Goal: Task Accomplishment & Management: Complete application form

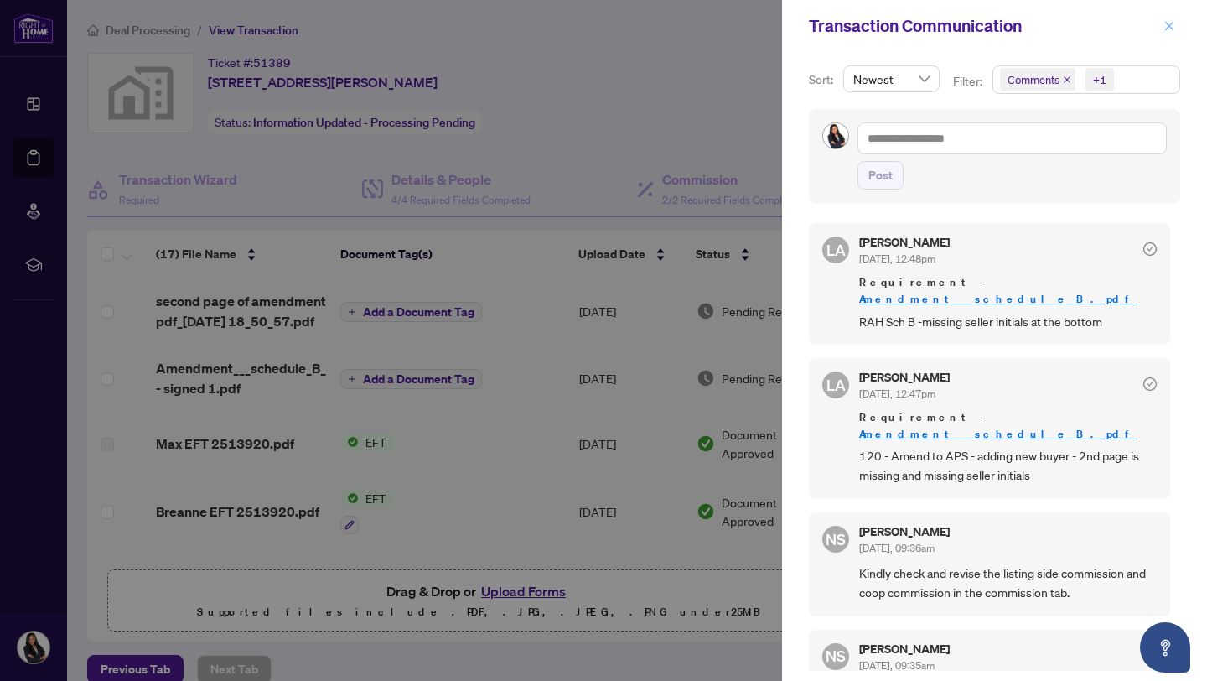
click at [1170, 31] on icon "close" at bounding box center [1170, 26] width 12 height 12
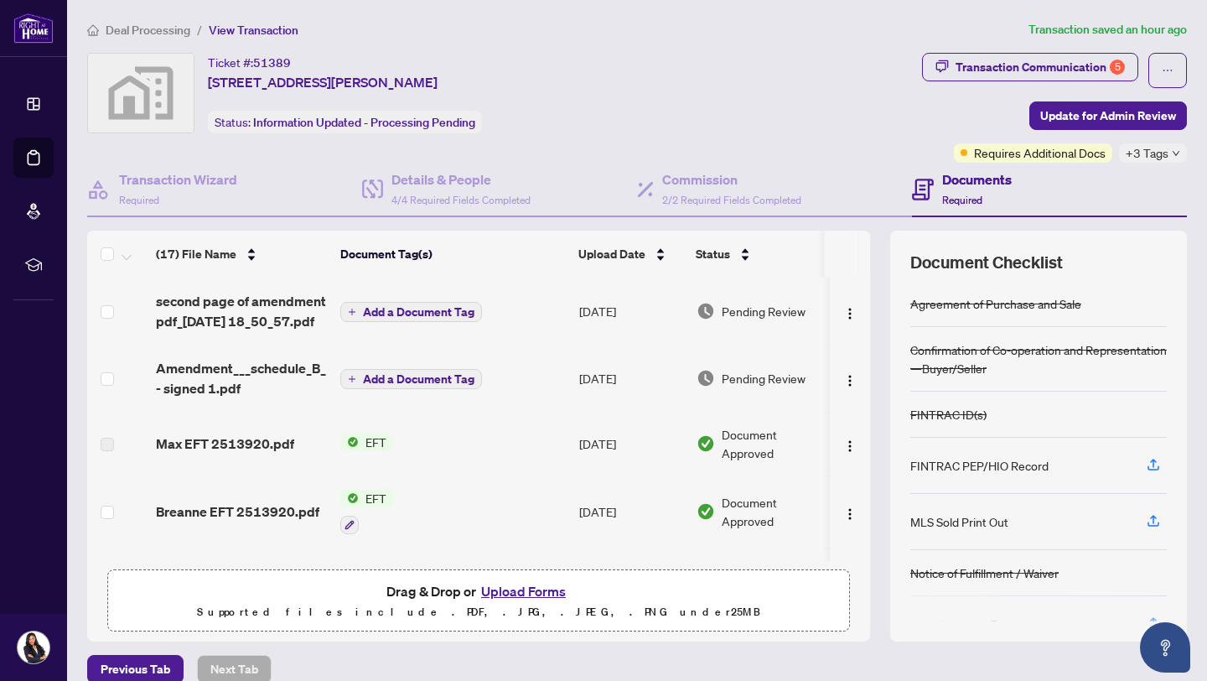
click at [527, 591] on button "Upload Forms" at bounding box center [523, 591] width 95 height 22
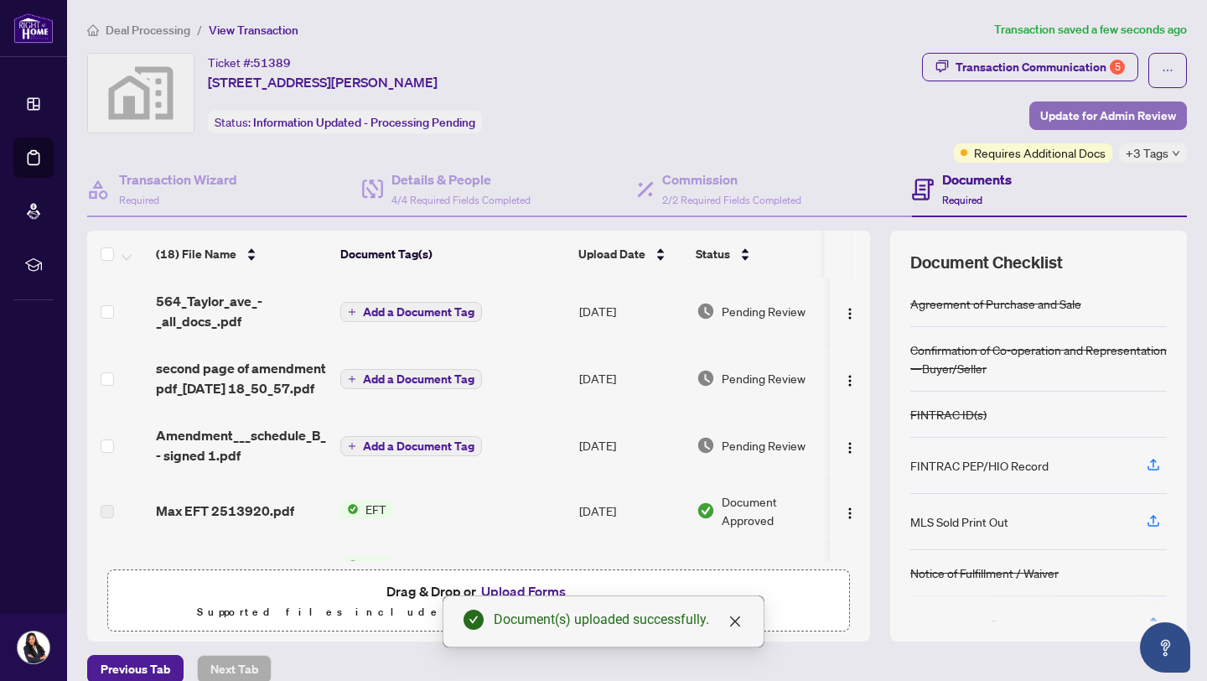
click at [1046, 123] on span "Update for Admin Review" at bounding box center [1109, 115] width 136 height 27
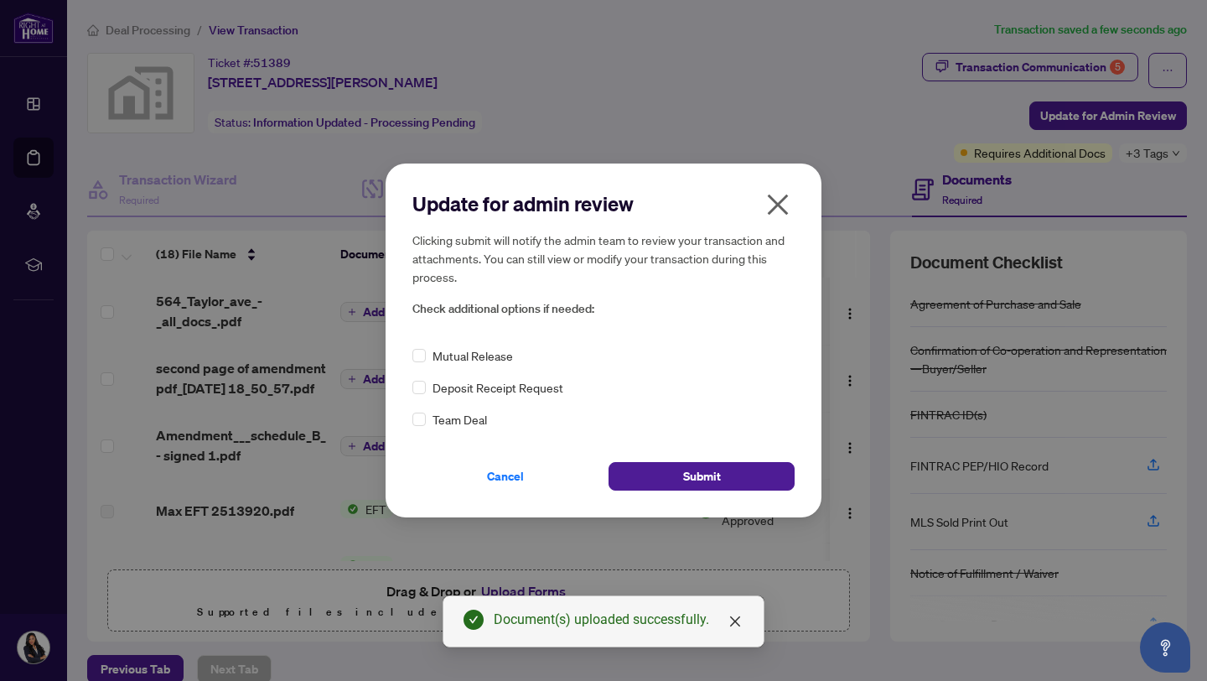
click at [736, 491] on div "Update for admin review Clicking submit will notify the admin team to review yo…" at bounding box center [604, 340] width 436 height 353
click at [736, 486] on button "Submit" at bounding box center [702, 476] width 186 height 29
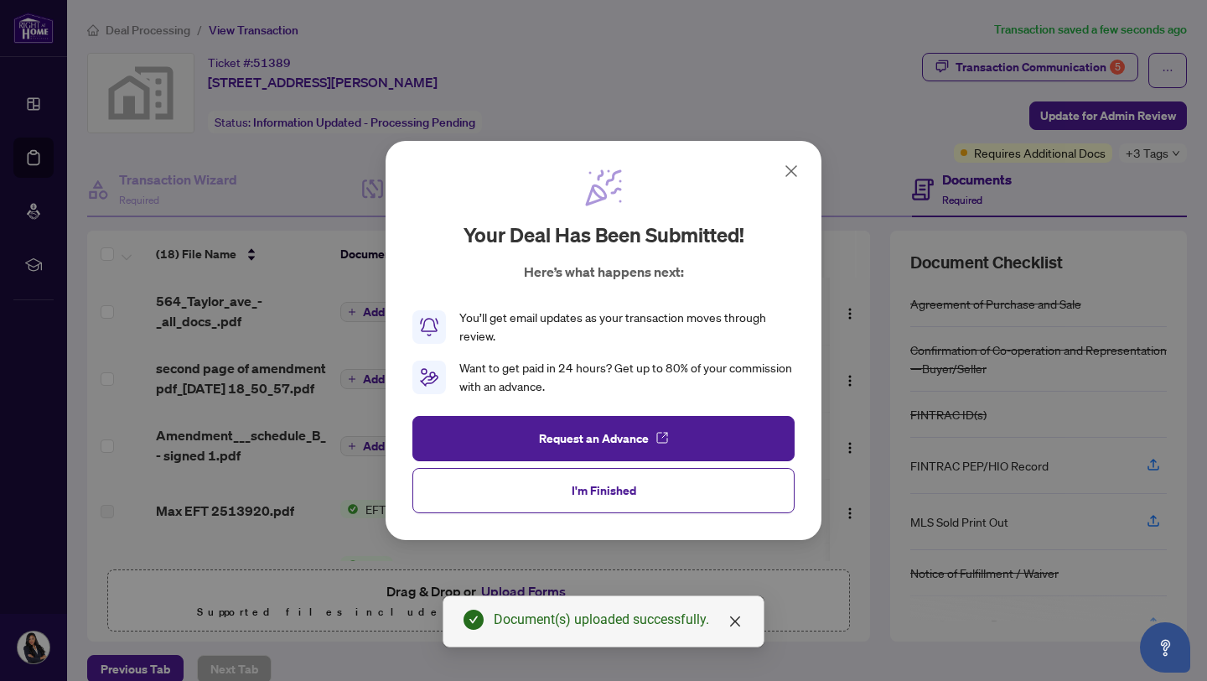
click at [736, 486] on button "I'm Finished" at bounding box center [604, 490] width 382 height 45
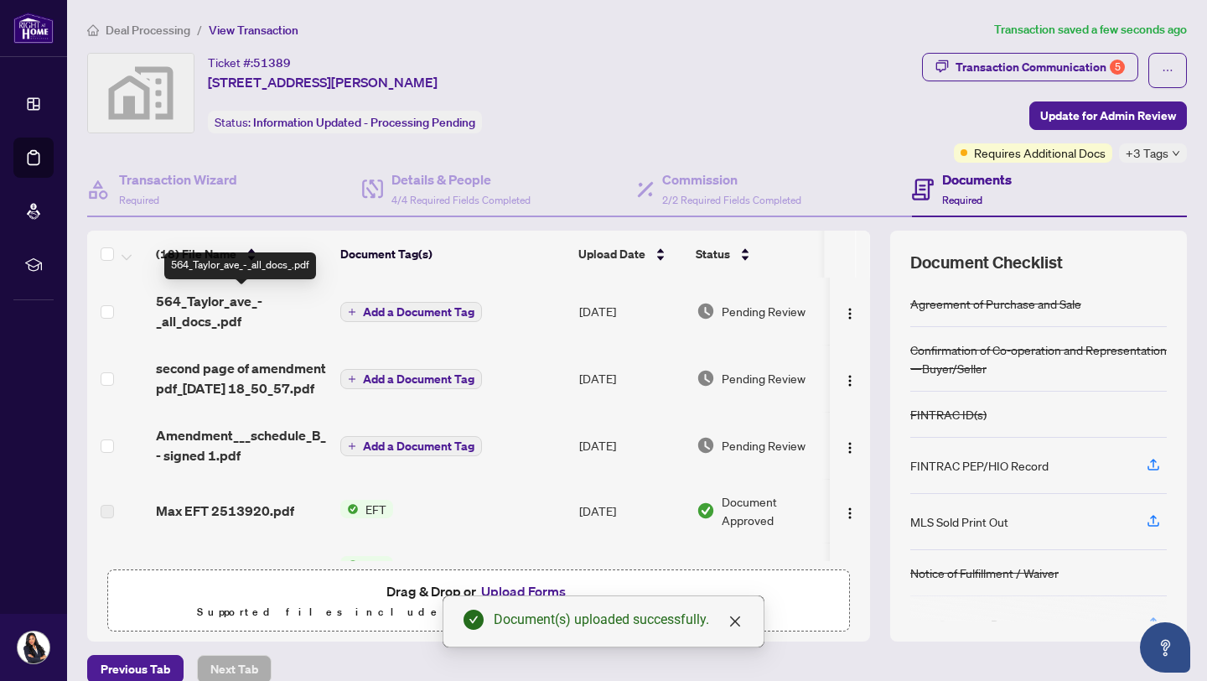
click at [292, 313] on span "564_Taylor_ave_-_all_docs_.pdf" at bounding box center [241, 311] width 171 height 40
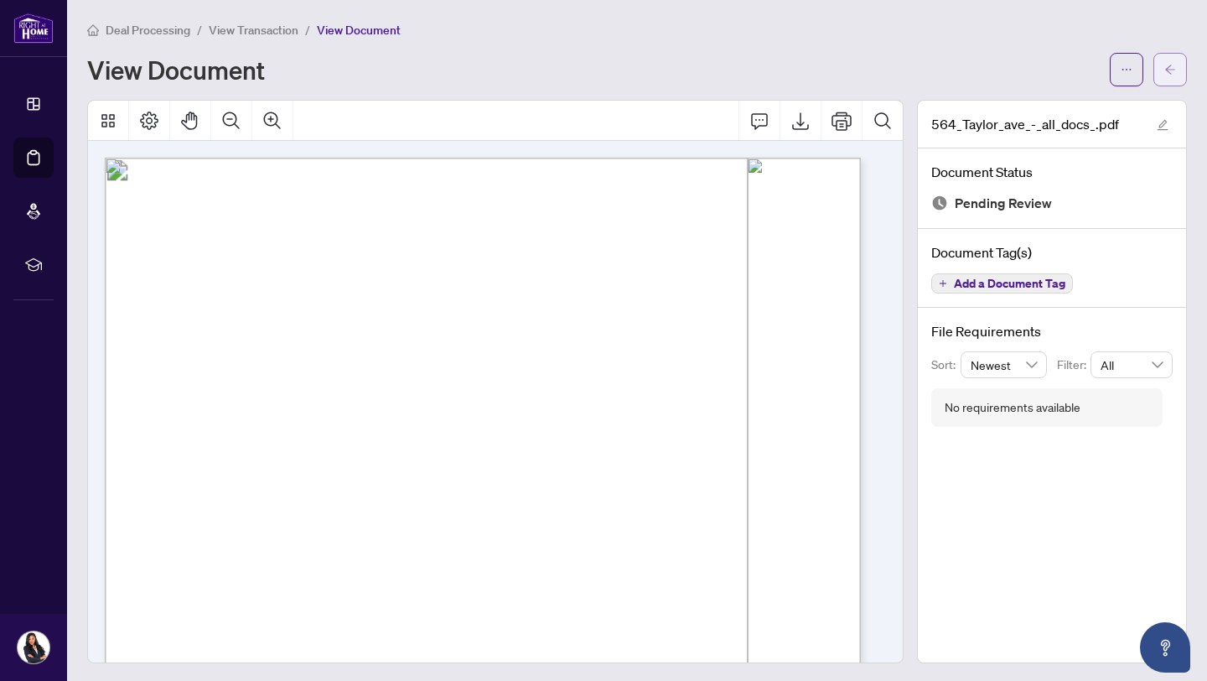
click at [1154, 76] on button "button" at bounding box center [1171, 70] width 34 height 34
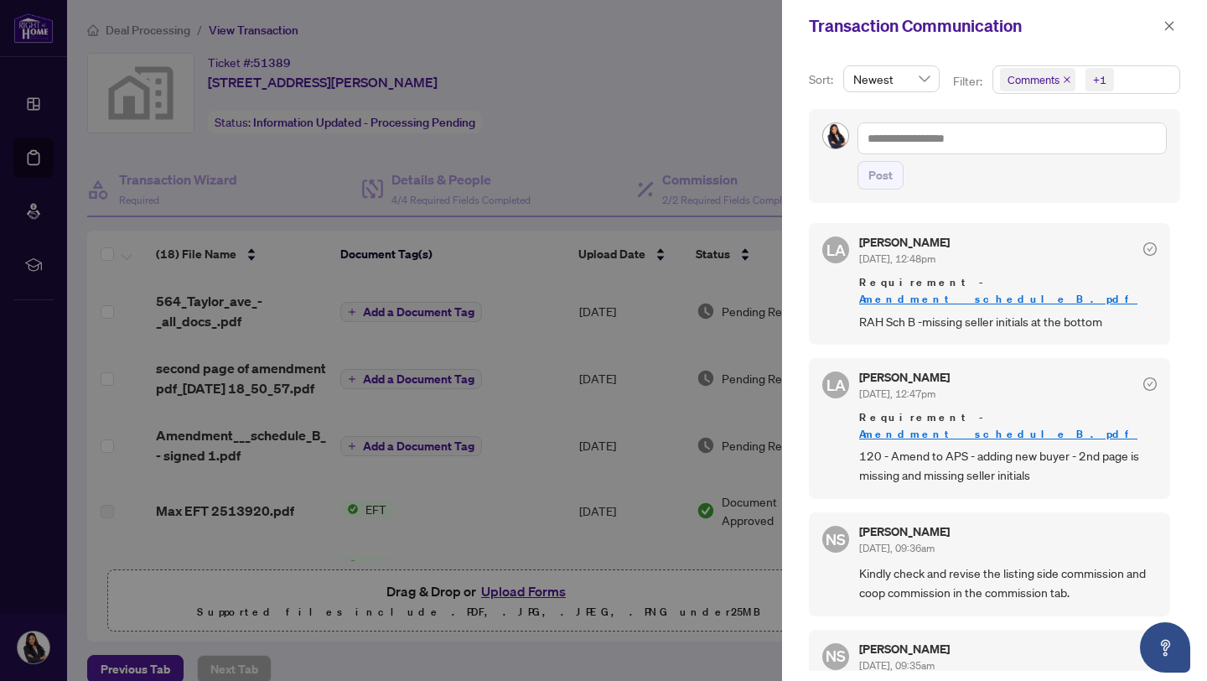
scroll to position [254, 0]
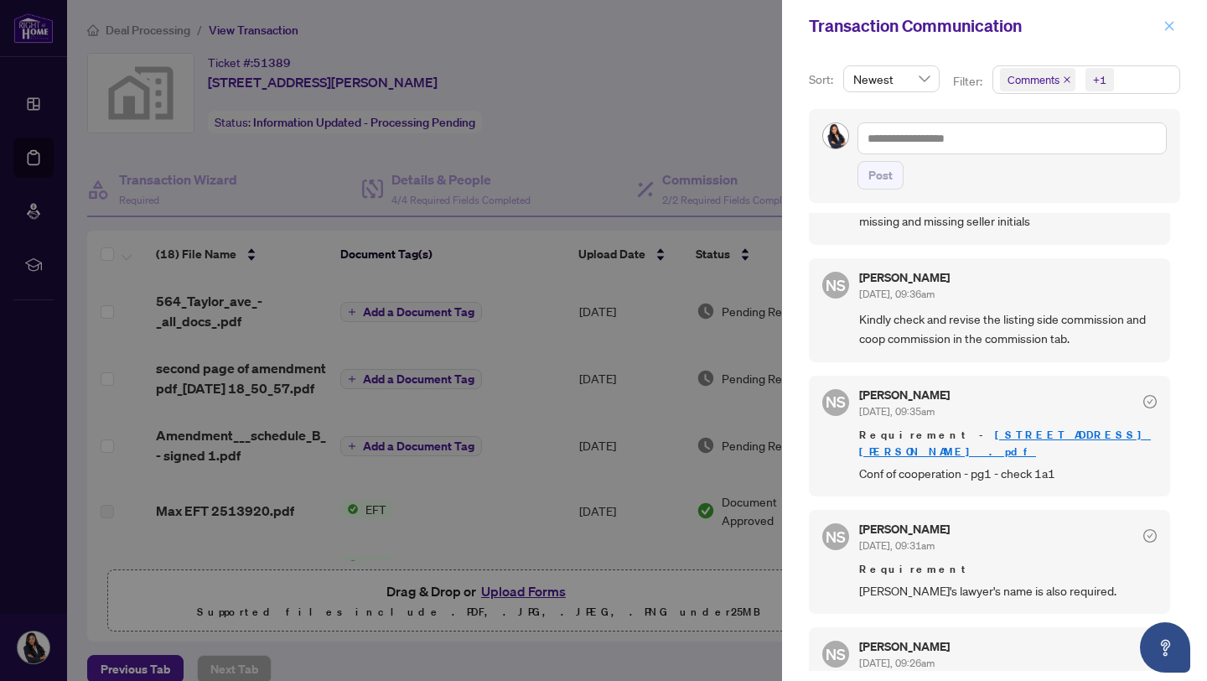
click at [1173, 34] on span "button" at bounding box center [1170, 26] width 12 height 27
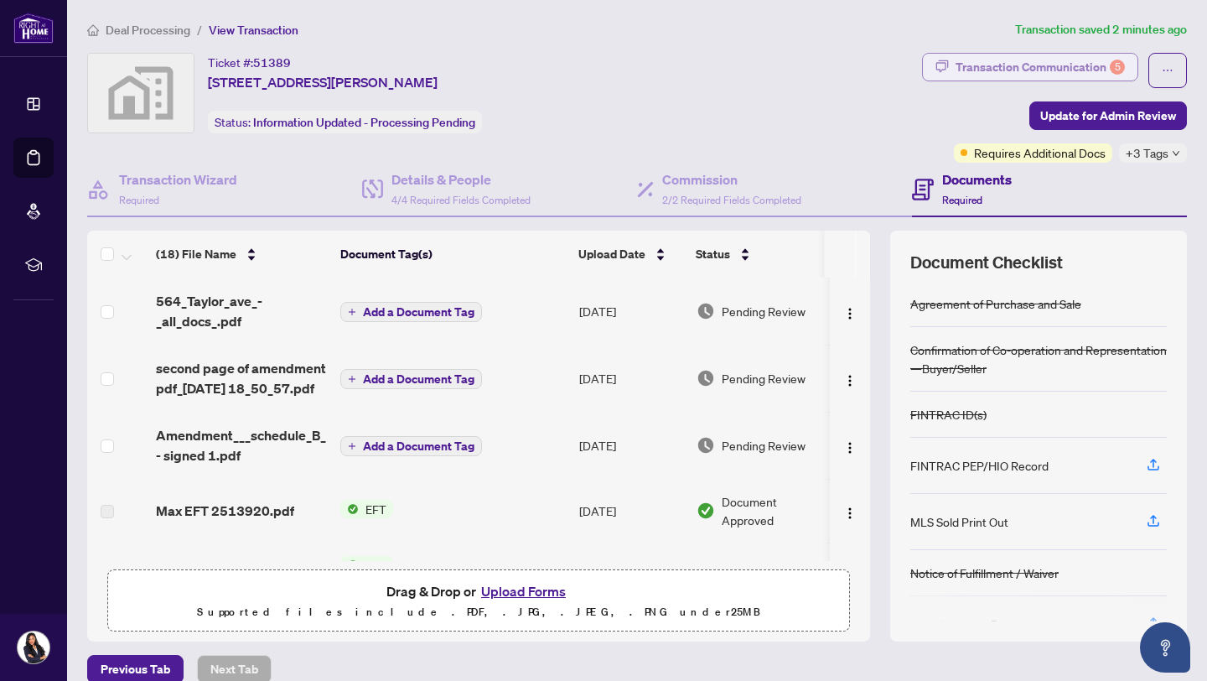
click at [1084, 75] on div "Transaction Communication 5" at bounding box center [1040, 67] width 169 height 27
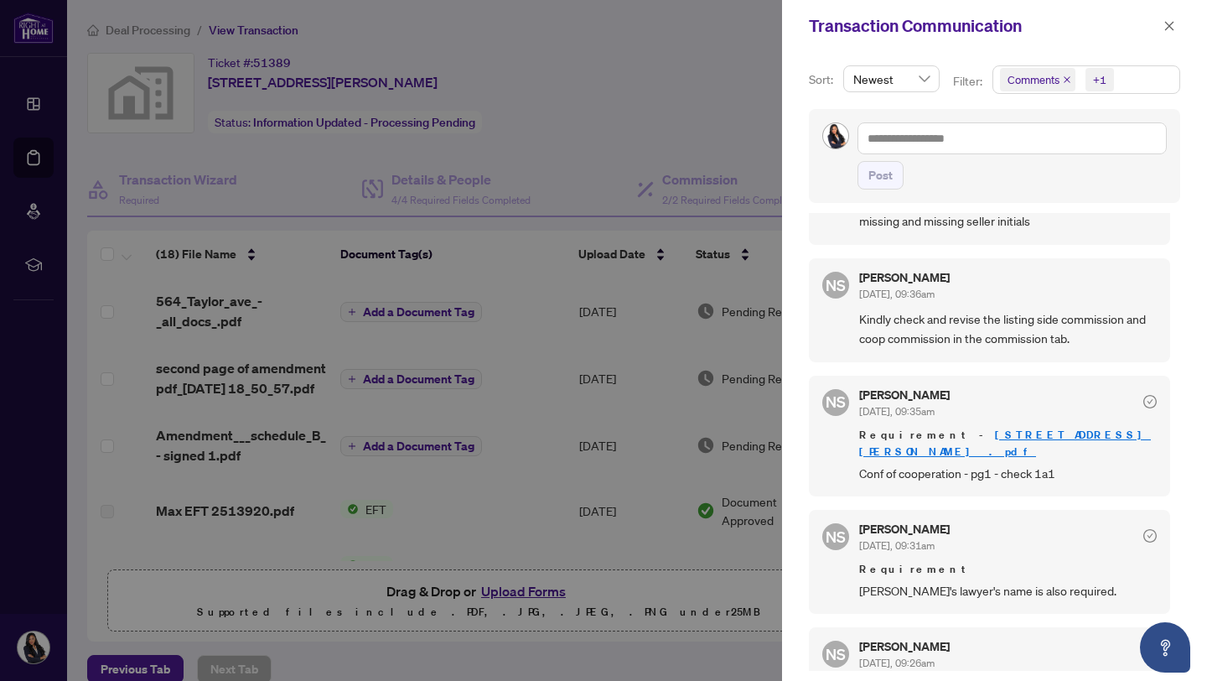
scroll to position [0, 0]
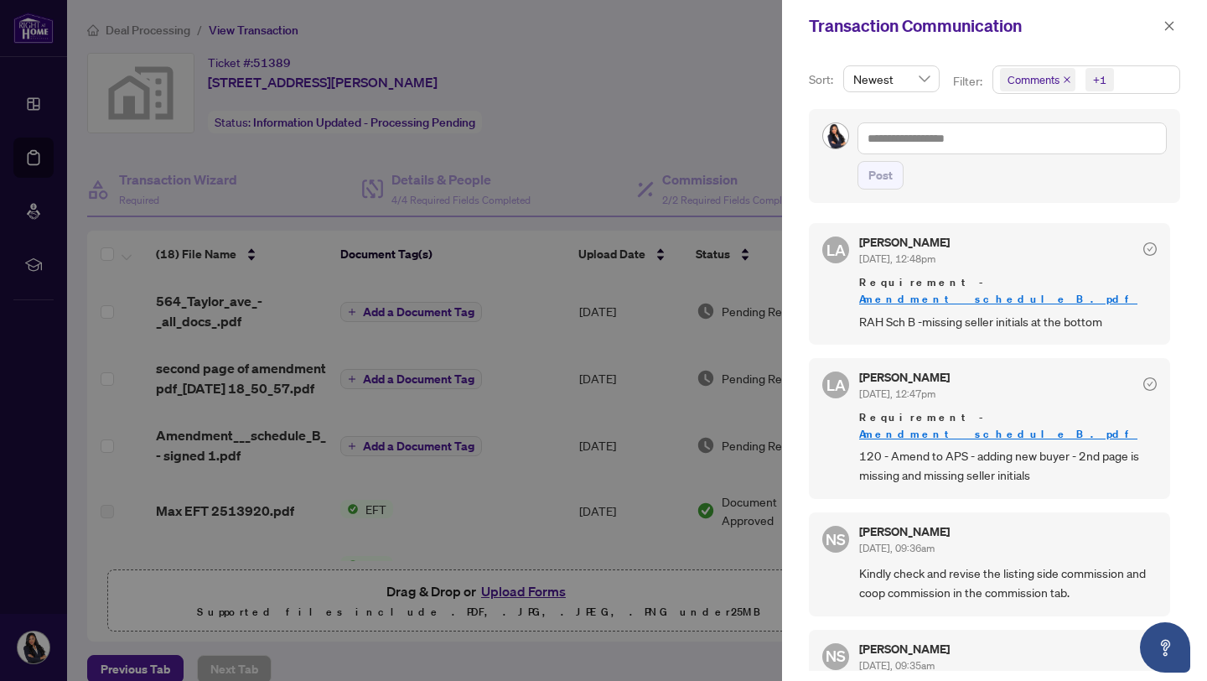
click at [683, 130] on div at bounding box center [603, 340] width 1207 height 681
click at [518, 97] on div at bounding box center [603, 340] width 1207 height 681
click at [1163, 33] on button "button" at bounding box center [1170, 26] width 22 height 20
